Goal: Transaction & Acquisition: Purchase product/service

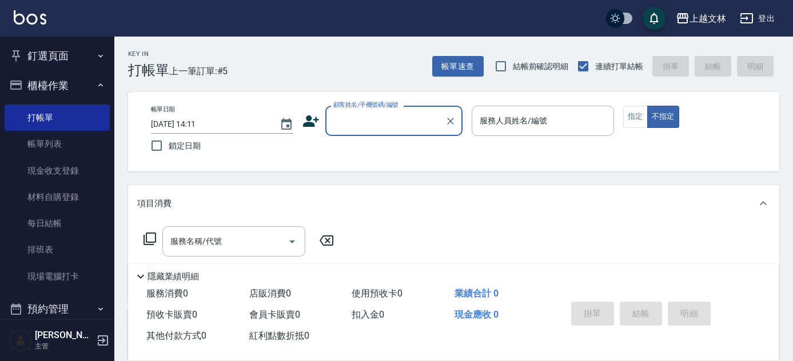
scroll to position [56, 0]
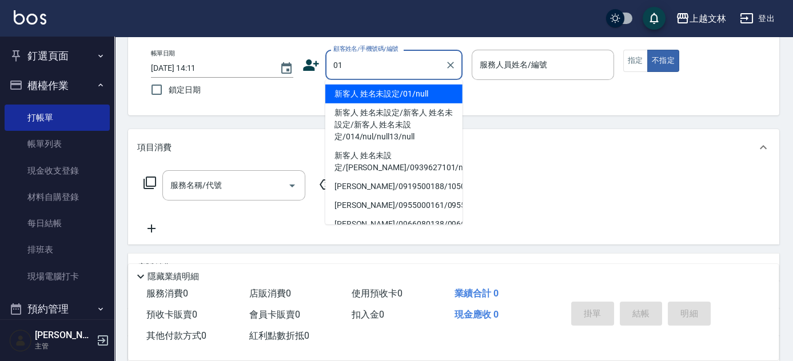
type input "新客人 姓名未設定/新客人 姓名未設定/新客人 姓名未設定/014/nul/null13/null"
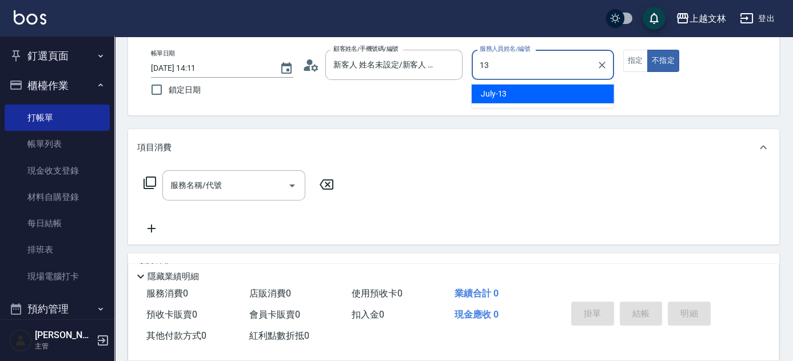
type input "July-13"
type button "false"
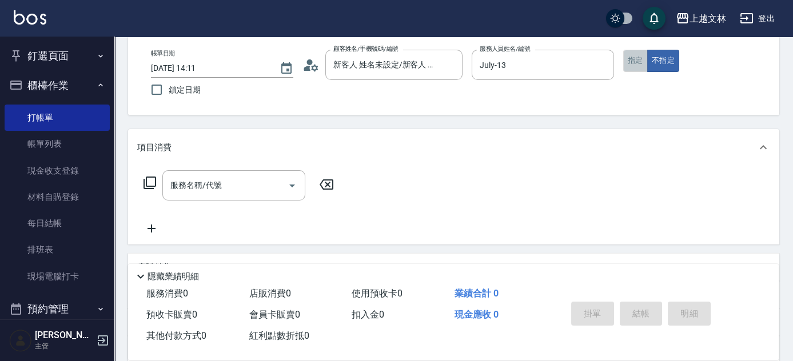
click at [639, 66] on button "指定" at bounding box center [635, 61] width 25 height 22
click at [224, 193] on input "服務名稱/代號" at bounding box center [225, 186] width 115 height 20
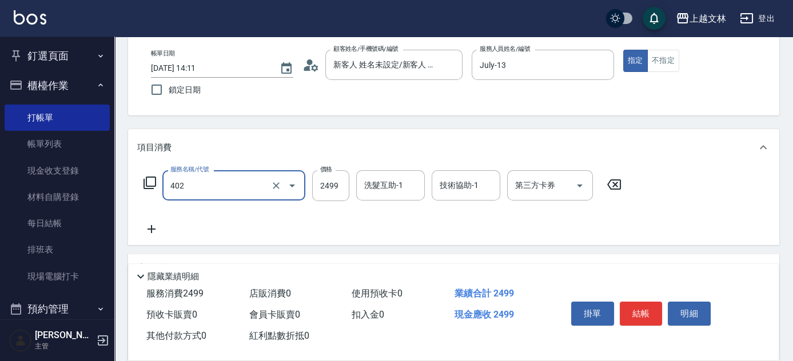
type input "嚴選染髮(402)"
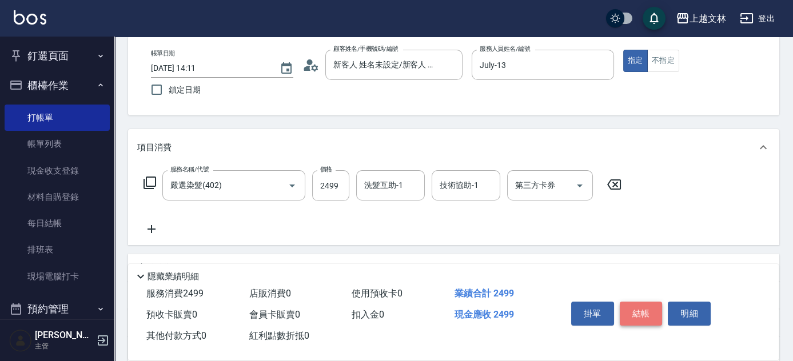
click at [642, 311] on button "結帳" at bounding box center [641, 314] width 43 height 24
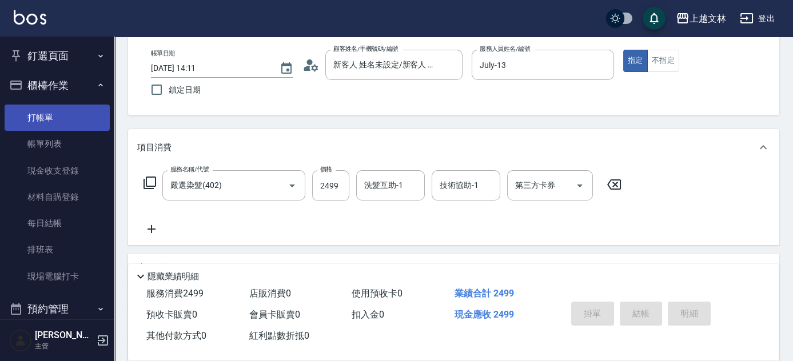
type input "[DATE] 14:57"
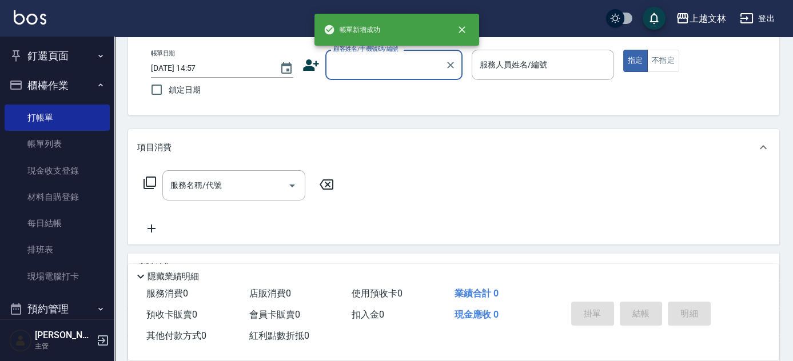
scroll to position [0, 0]
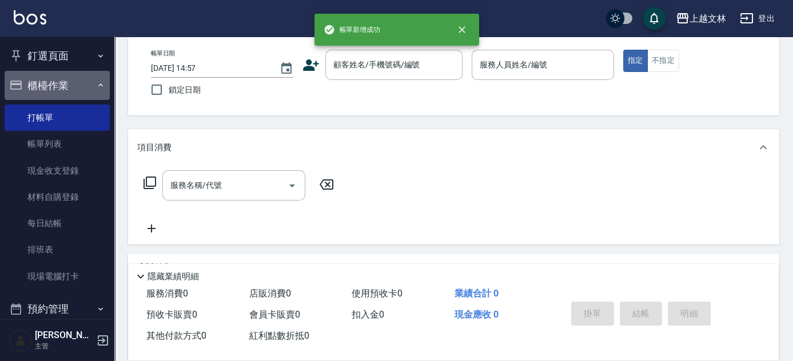
click at [63, 82] on button "櫃檯作業" at bounding box center [57, 86] width 105 height 30
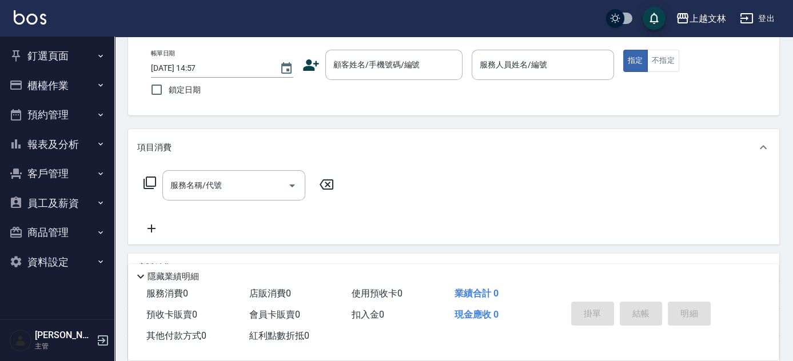
click at [102, 146] on icon "button" at bounding box center [100, 143] width 9 height 9
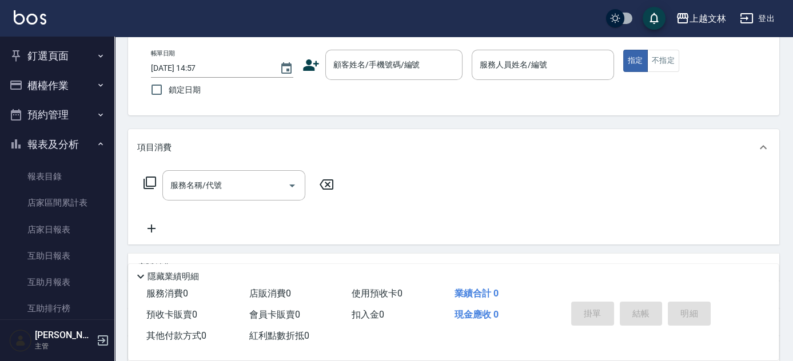
scroll to position [248, 0]
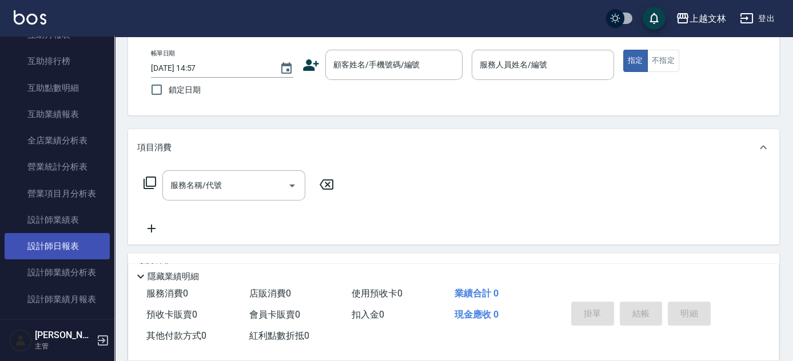
click at [63, 251] on link "設計師日報表" at bounding box center [57, 246] width 105 height 26
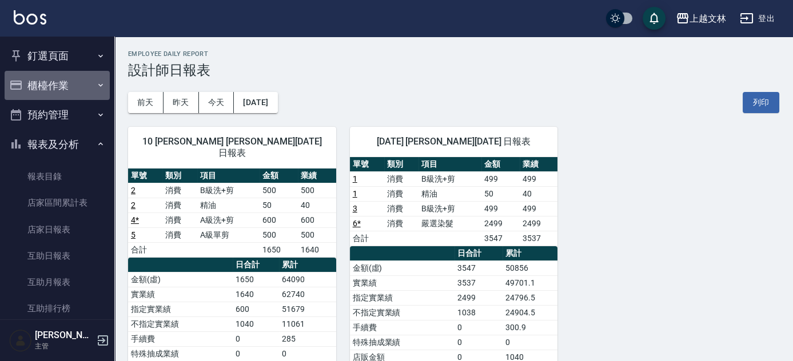
click at [59, 78] on button "櫃檯作業" at bounding box center [57, 86] width 105 height 30
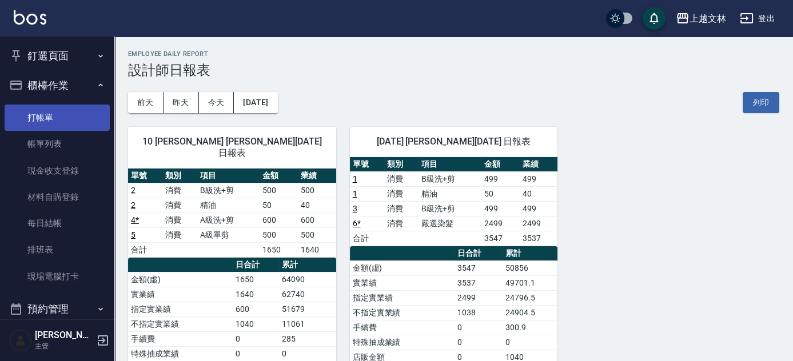
click at [39, 118] on link "打帳單" at bounding box center [57, 118] width 105 height 26
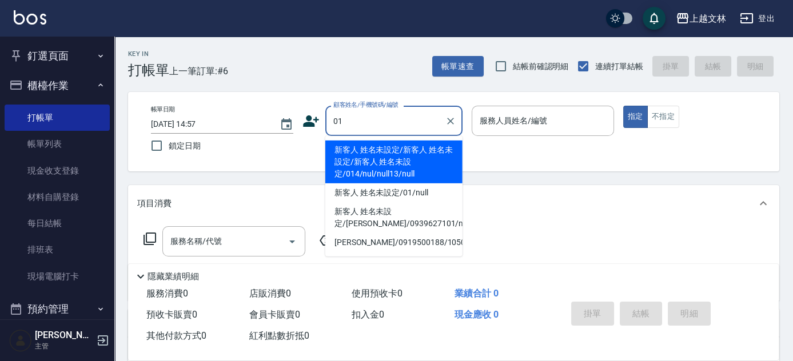
type input "新客人 姓名未設定/新客人 姓名未設定/新客人 姓名未設定/014/nul/null13/null"
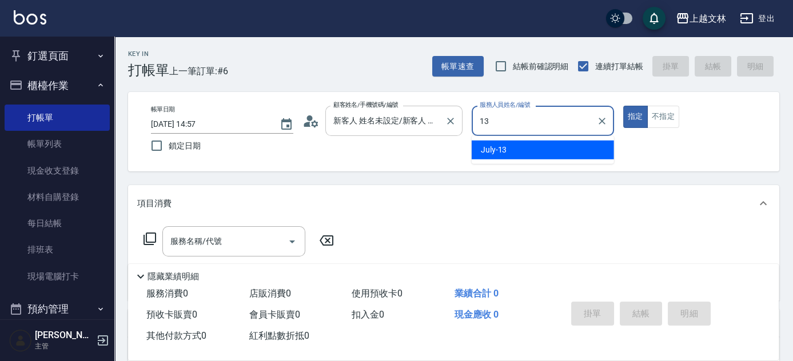
type input "July-13"
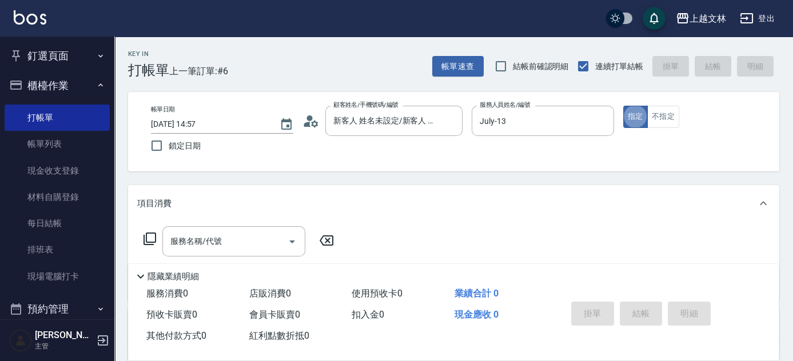
type button "true"
type input "新客人 姓名未設定/01/null"
click at [661, 123] on button "不指定" at bounding box center [663, 117] width 32 height 22
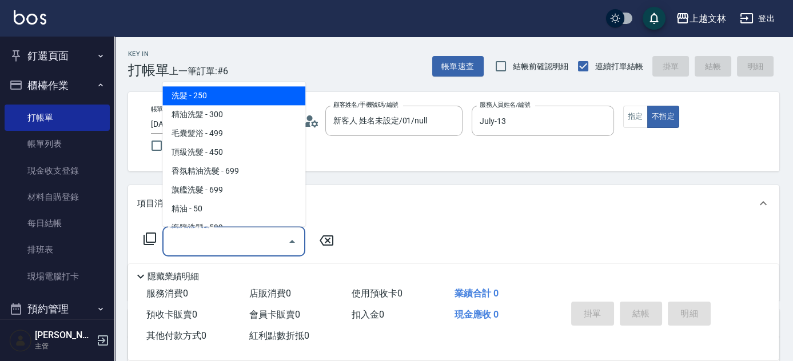
click at [188, 246] on input "服務名稱/代號" at bounding box center [225, 242] width 115 height 20
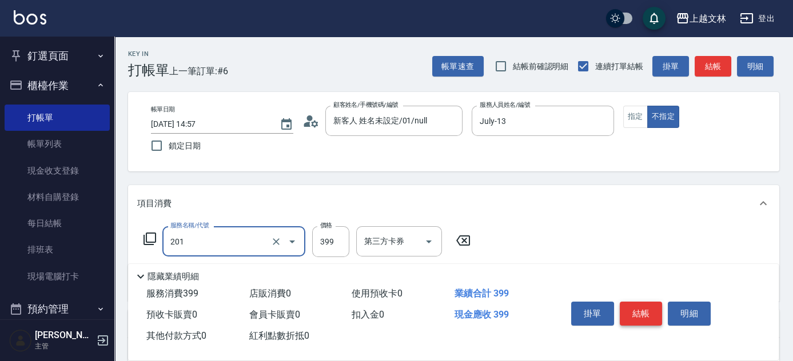
type input "B級單剪(201)"
click at [650, 311] on button "結帳" at bounding box center [641, 314] width 43 height 24
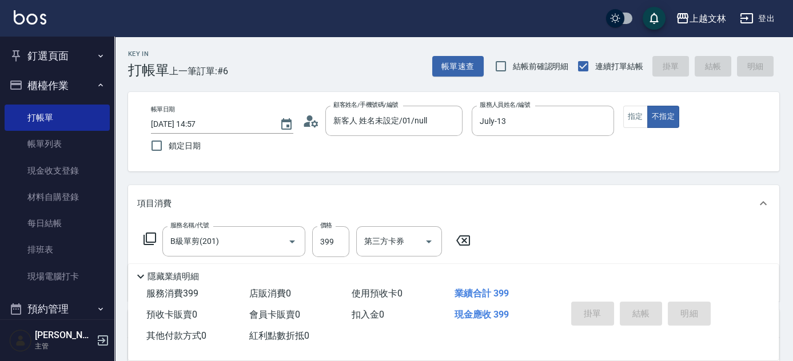
type input "[DATE] 15:20"
